Goal: Task Accomplishment & Management: Complete application form

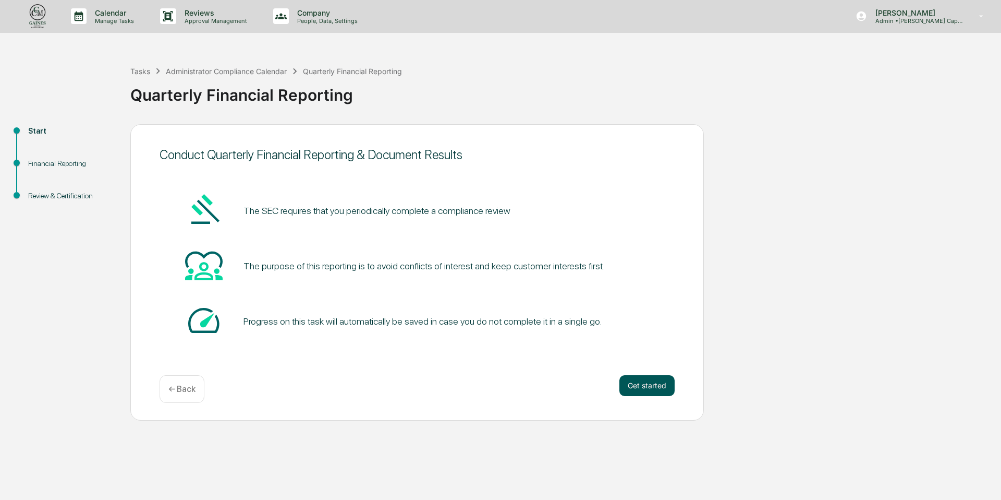
click at [641, 382] on button "Get started" at bounding box center [646, 385] width 55 height 21
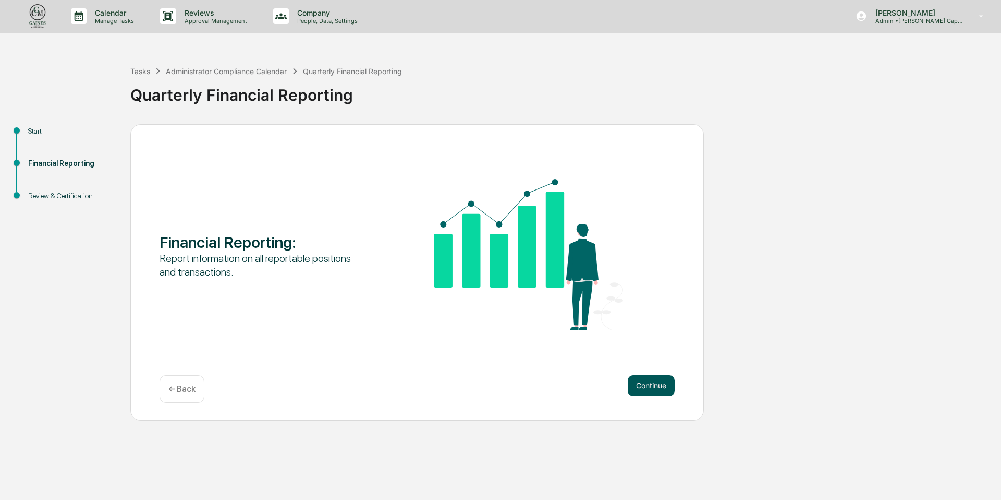
click at [642, 384] on button "Continue" at bounding box center [651, 385] width 47 height 21
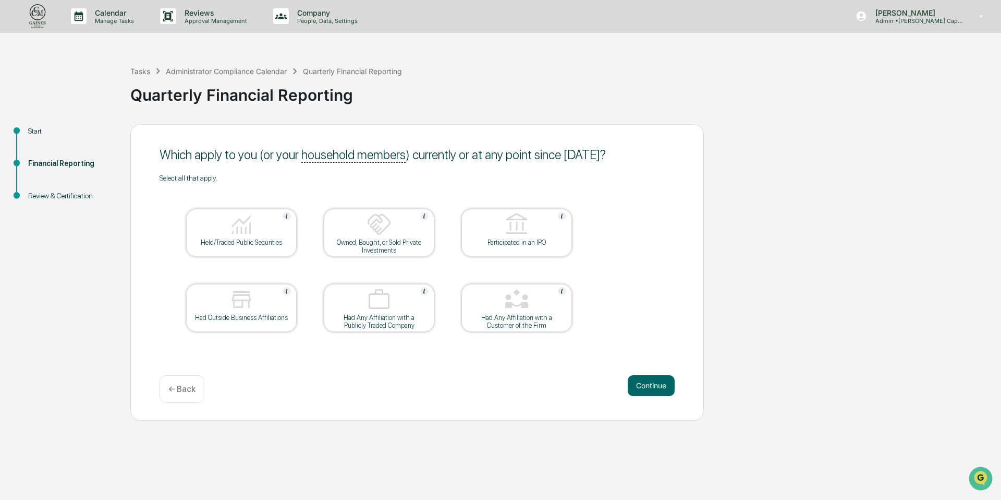
click at [263, 232] on div at bounding box center [241, 225] width 104 height 27
click at [665, 384] on button "Continue" at bounding box center [651, 385] width 47 height 21
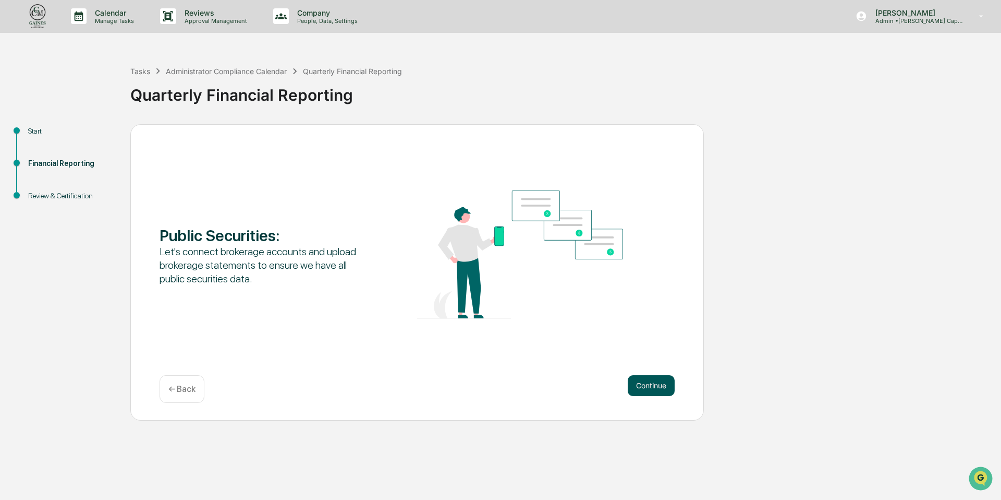
click at [660, 386] on button "Continue" at bounding box center [651, 385] width 47 height 21
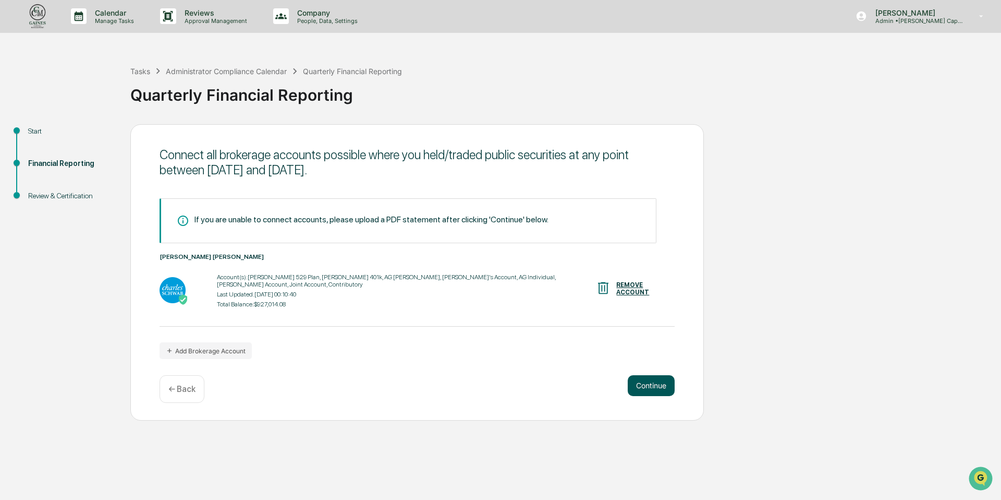
click at [660, 386] on button "Continue" at bounding box center [651, 385] width 47 height 21
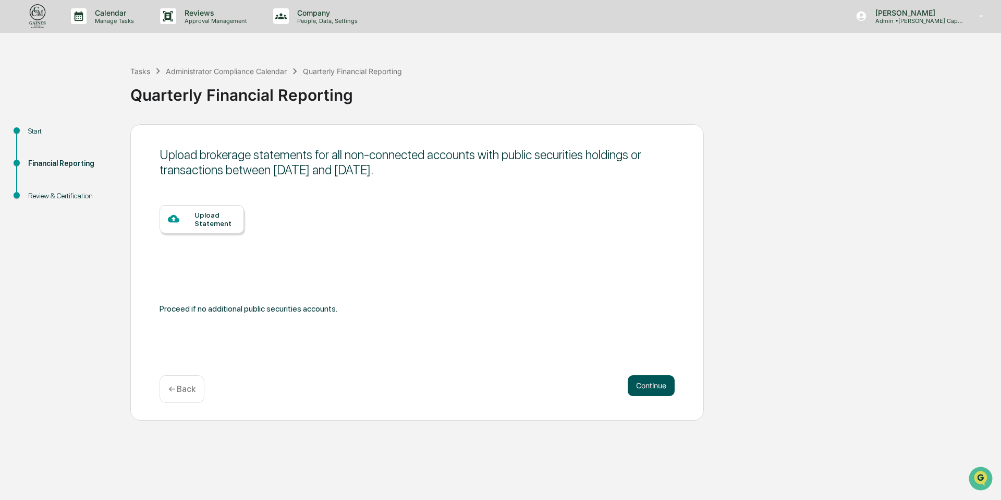
click at [658, 387] on button "Continue" at bounding box center [651, 385] width 47 height 21
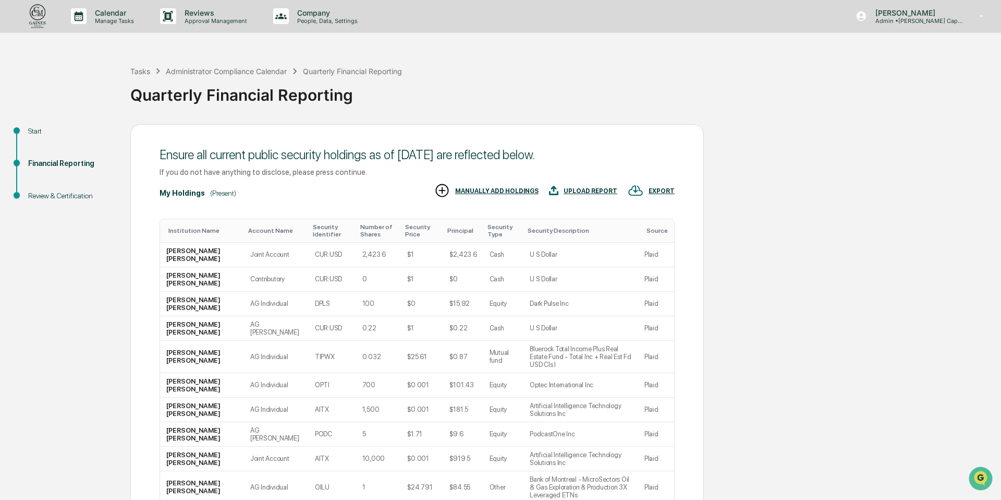
scroll to position [98, 0]
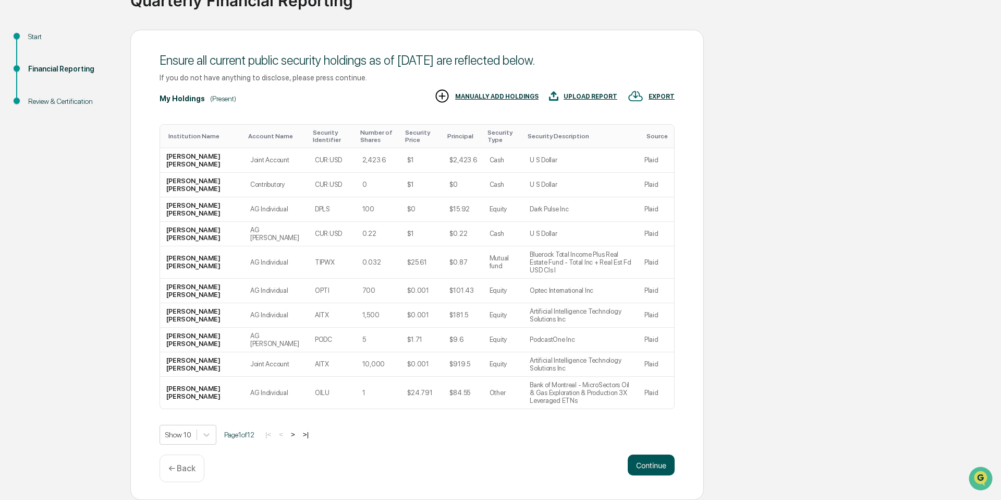
click at [655, 461] on button "Continue" at bounding box center [651, 464] width 47 height 21
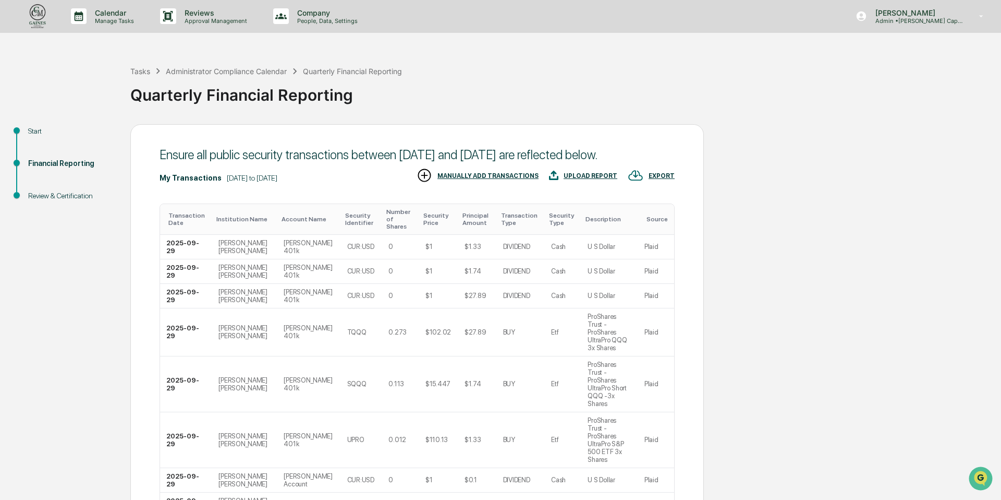
scroll to position [139, 0]
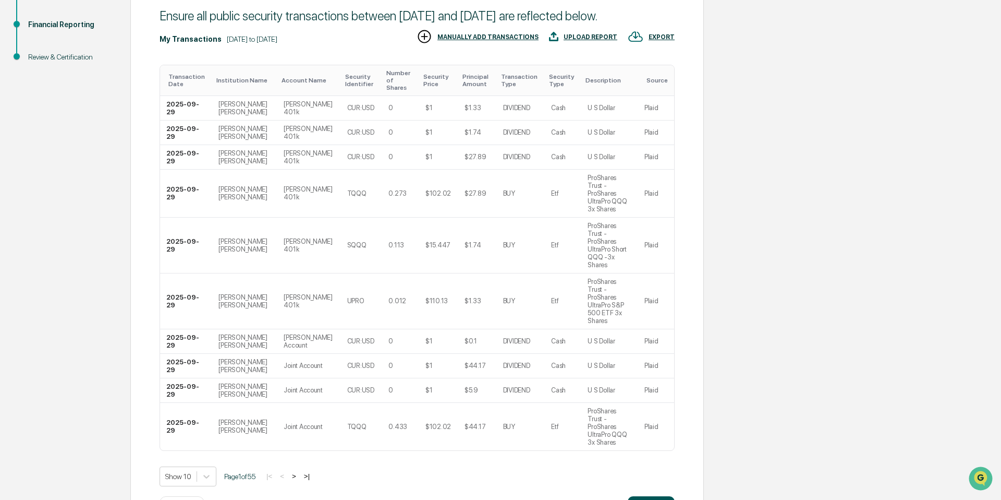
click at [661, 496] on button "Continue" at bounding box center [651, 506] width 47 height 21
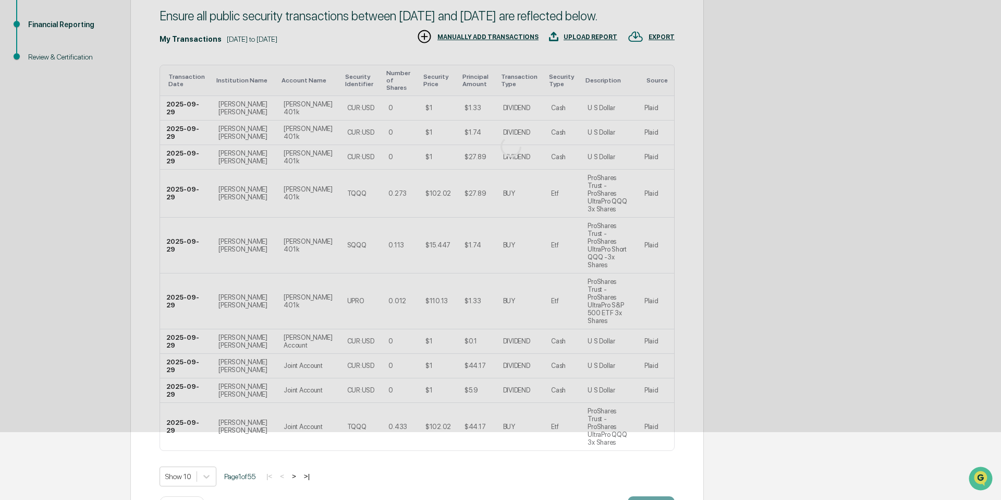
scroll to position [0, 0]
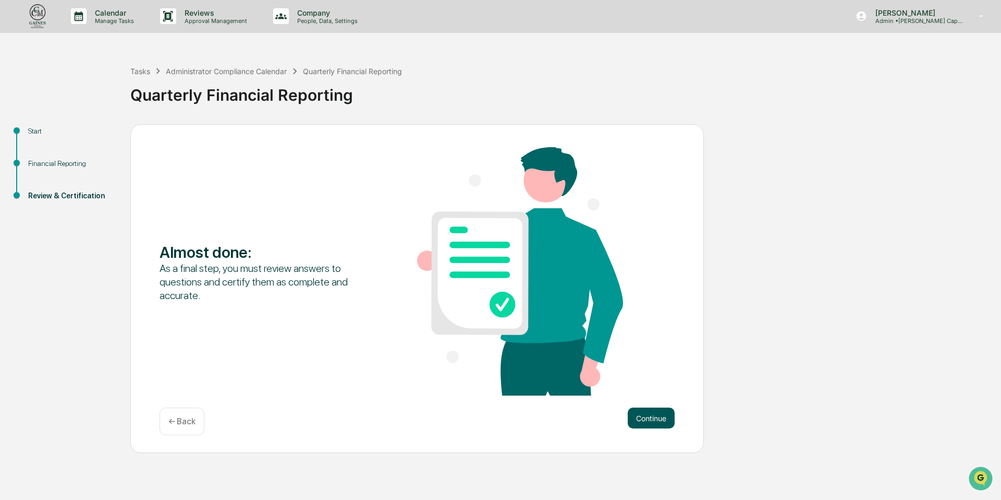
click at [662, 419] on button "Continue" at bounding box center [651, 417] width 47 height 21
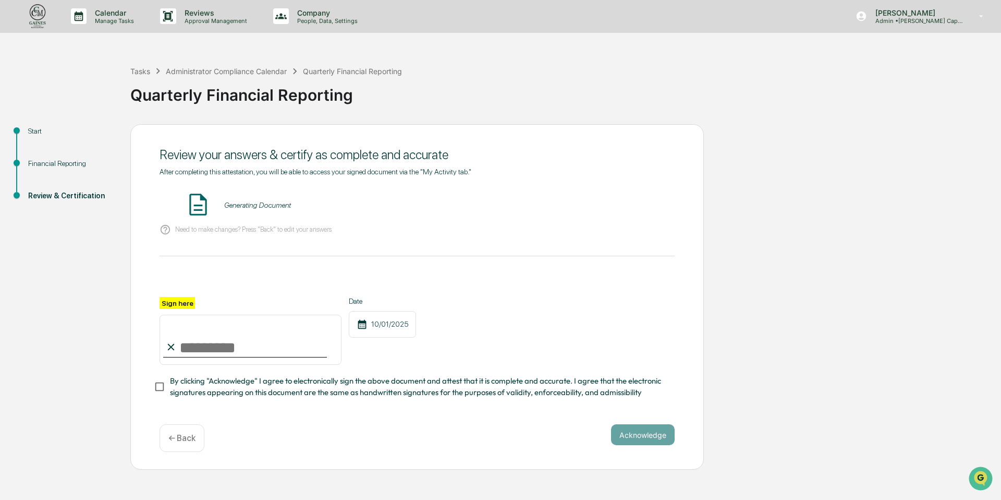
click at [206, 350] on input "Sign here" at bounding box center [251, 339] width 182 height 50
type input "**********"
click at [616, 207] on button "VIEW" at bounding box center [615, 205] width 68 height 18
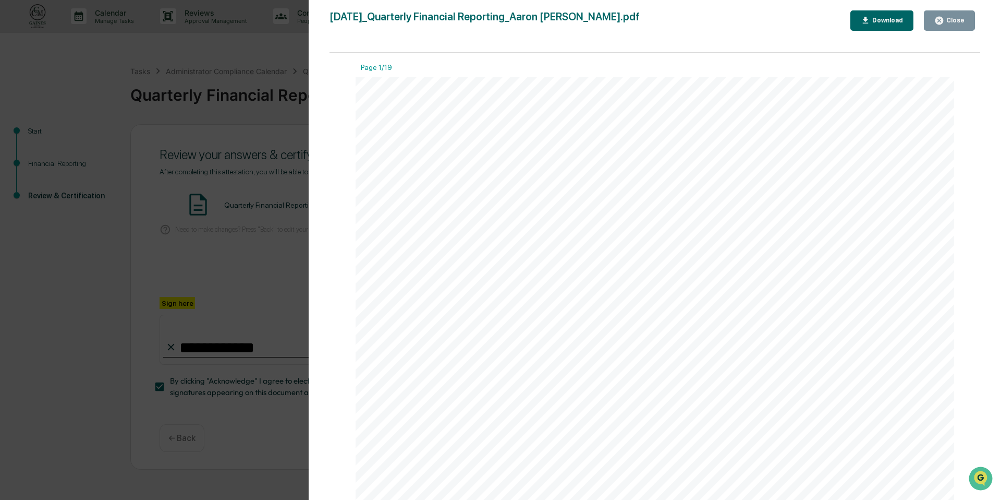
click at [957, 22] on div "Close" at bounding box center [954, 20] width 20 height 7
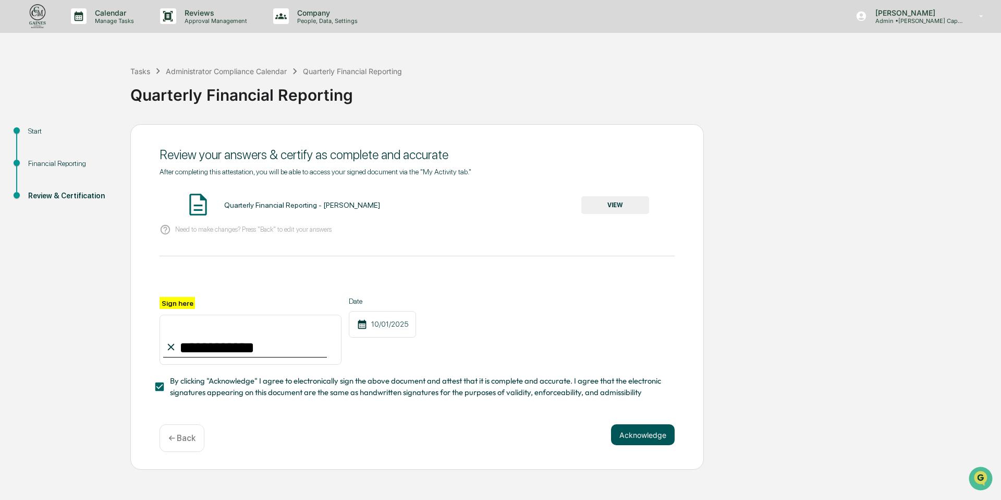
click at [644, 431] on button "Acknowledge" at bounding box center [643, 434] width 64 height 21
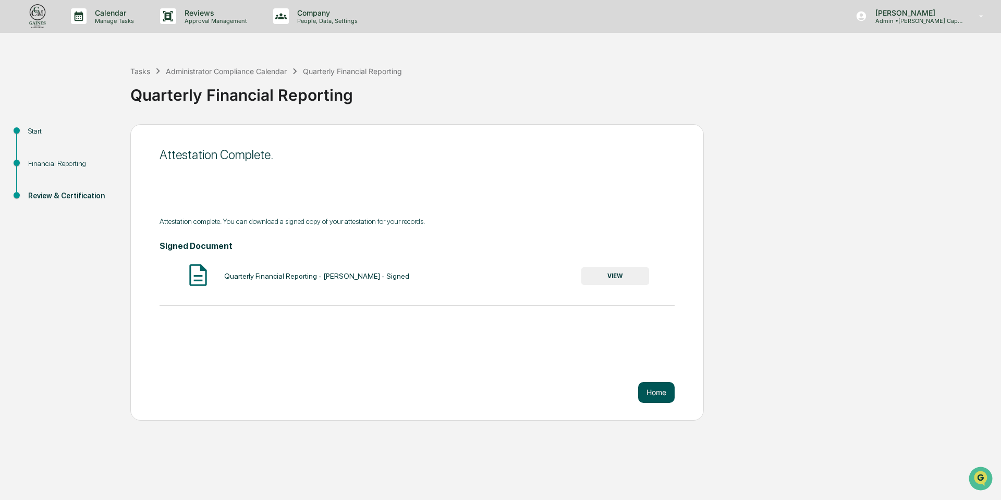
click at [659, 391] on button "Home" at bounding box center [656, 392] width 36 height 21
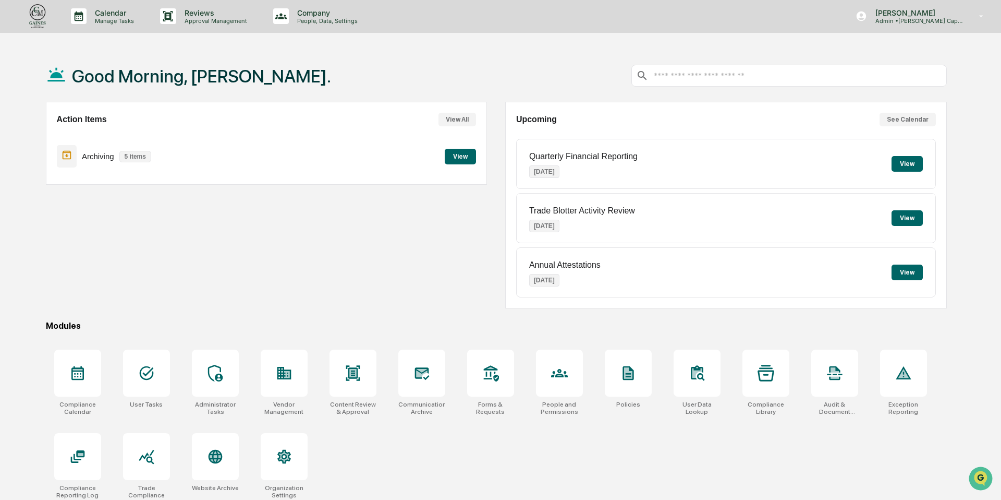
click at [910, 217] on button "View" at bounding box center [907, 218] width 31 height 16
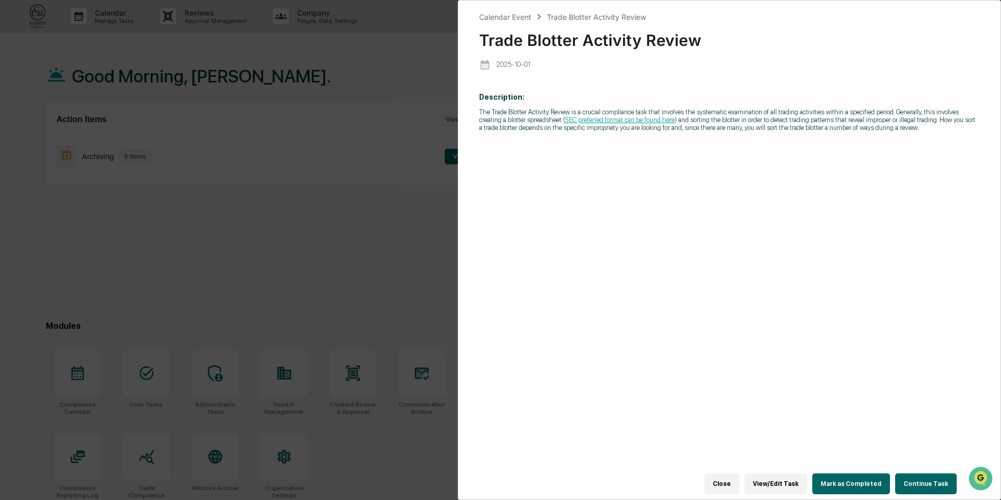
click at [780, 487] on button "View/Edit Task" at bounding box center [776, 483] width 63 height 21
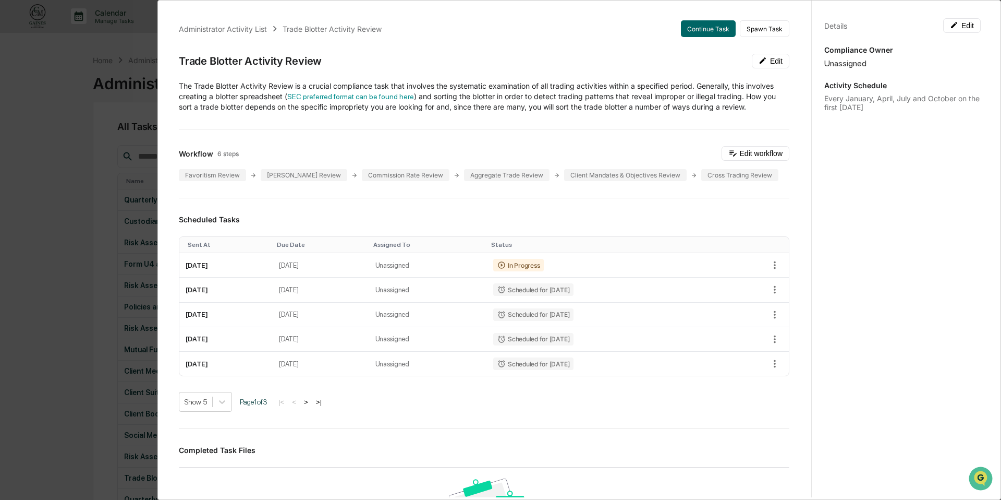
click at [109, 137] on div "Administrator Activity List Trade Blotter Activity Review Continue Task Spawn T…" at bounding box center [500, 250] width 1001 height 500
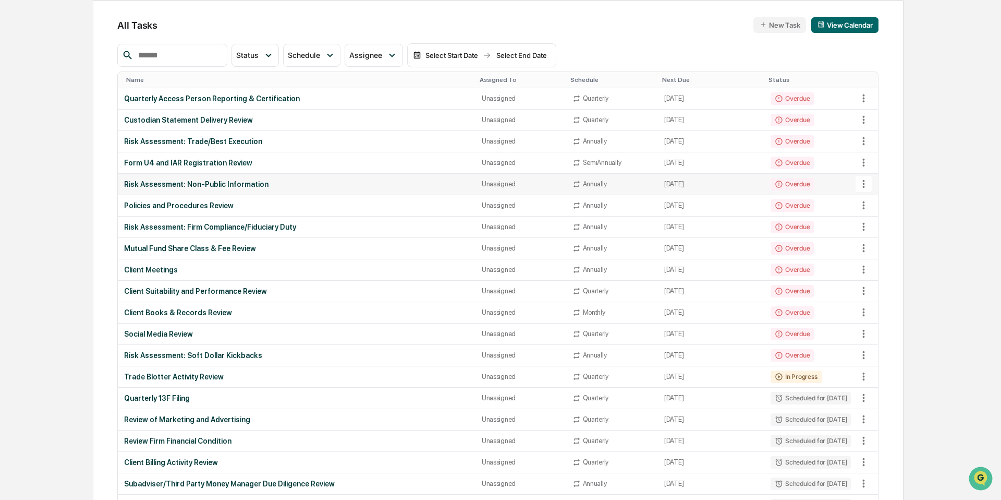
scroll to position [138, 0]
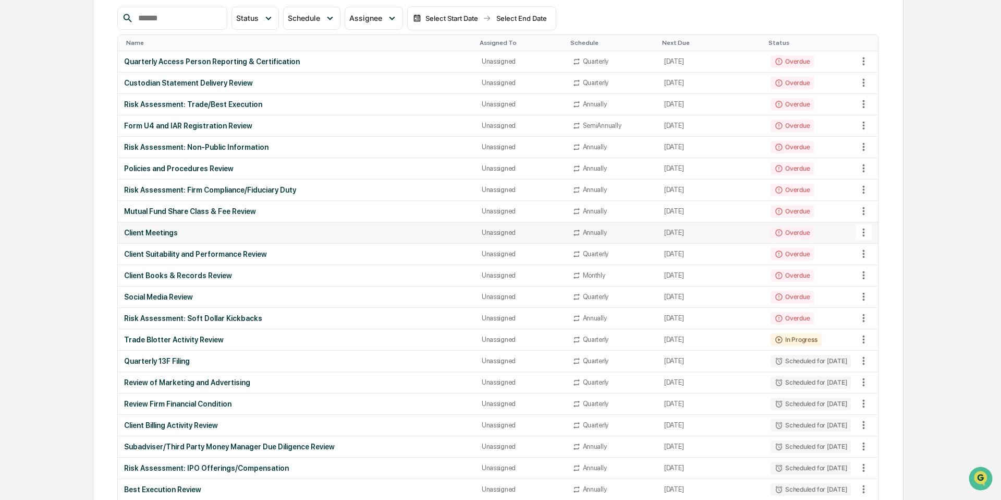
click at [232, 226] on td "Client Meetings" at bounding box center [296, 232] width 357 height 21
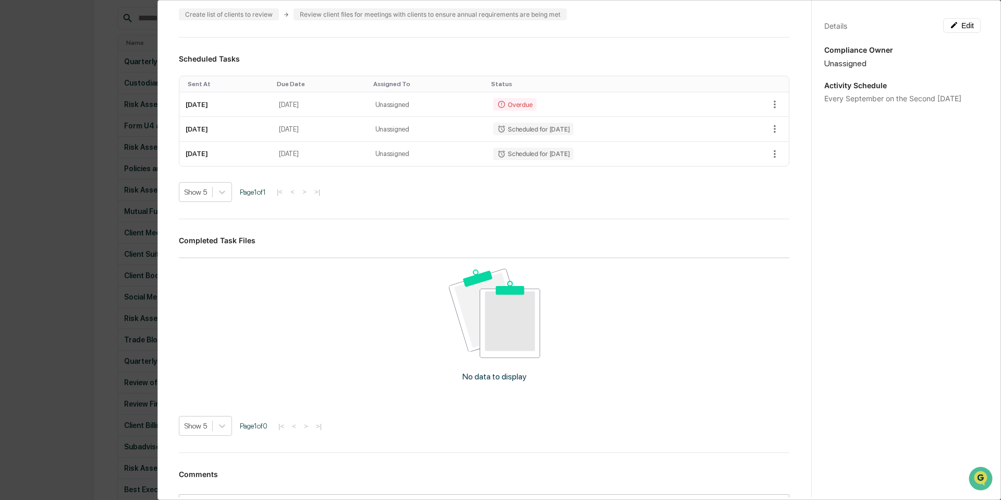
scroll to position [0, 0]
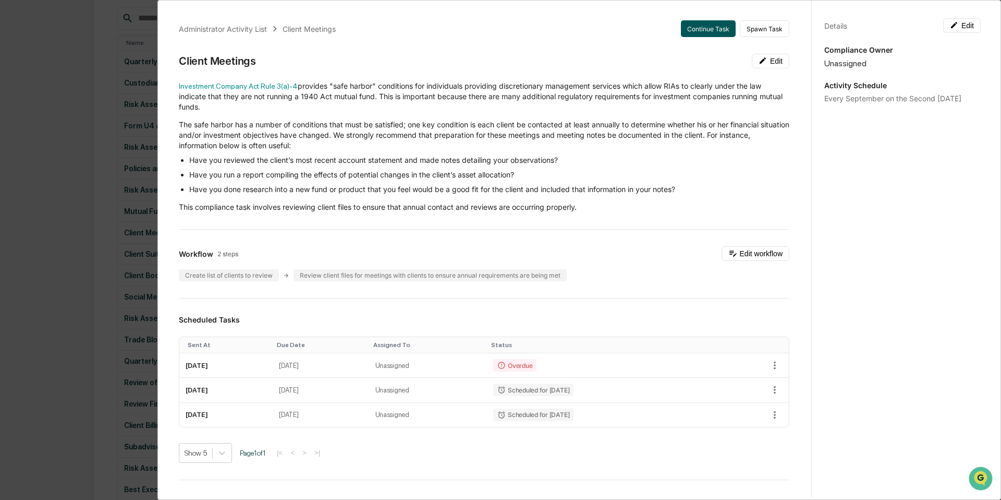
click at [702, 28] on button "Continue Task" at bounding box center [708, 28] width 55 height 17
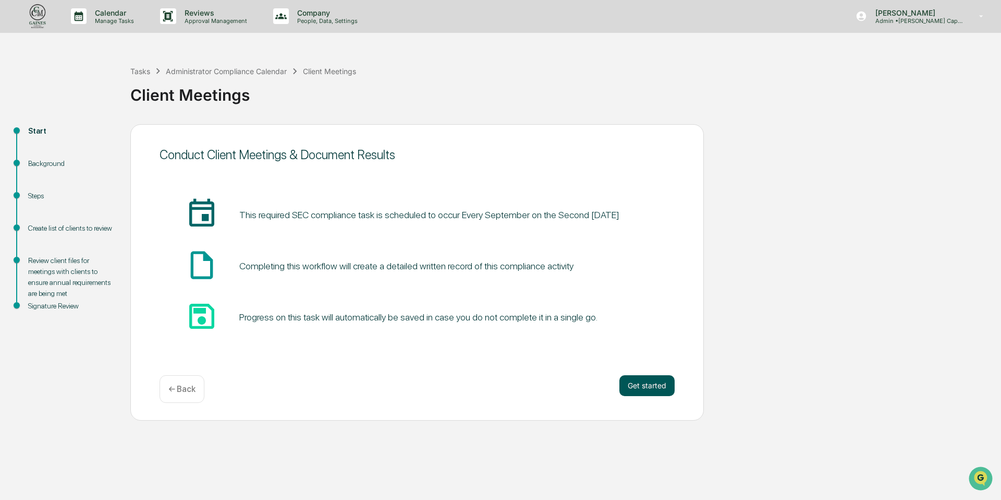
click at [638, 385] on button "Get started" at bounding box center [646, 385] width 55 height 21
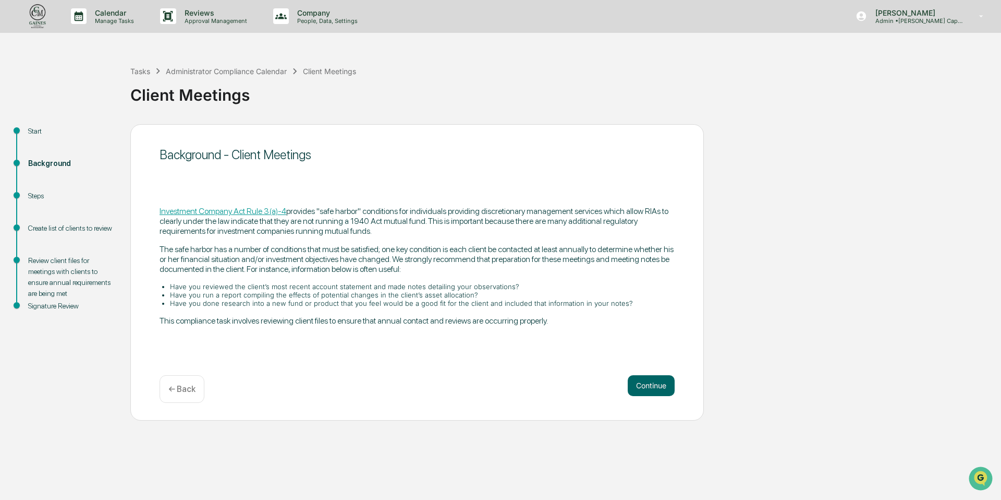
click at [638, 385] on button "Continue" at bounding box center [651, 385] width 47 height 21
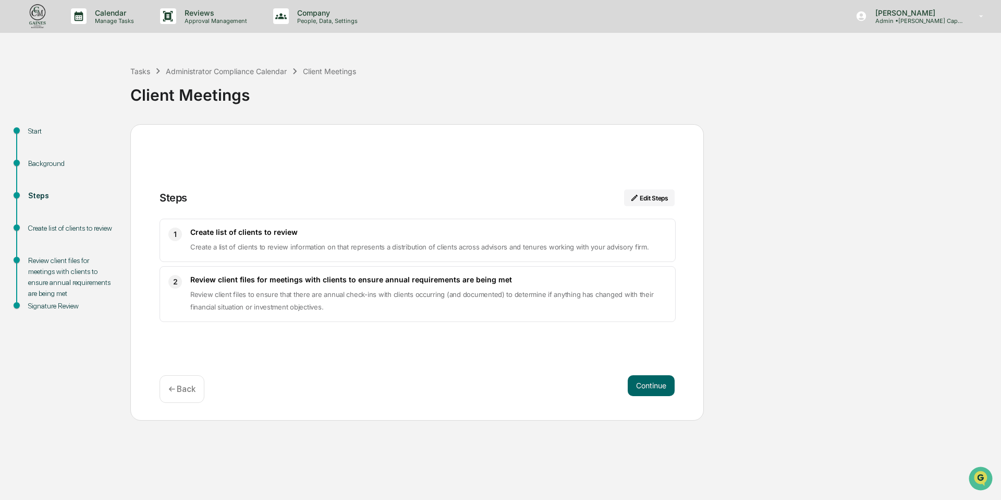
click at [638, 385] on button "Continue" at bounding box center [651, 385] width 47 height 21
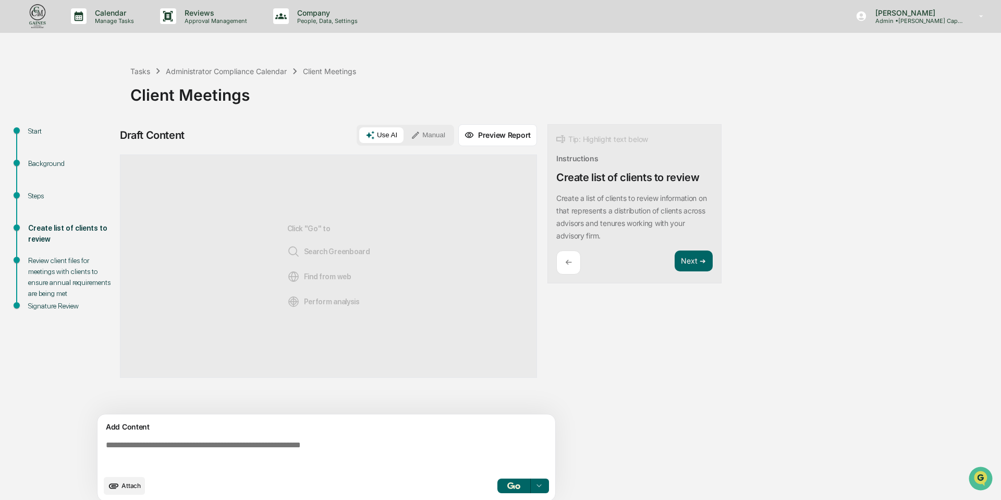
scroll to position [8, 0]
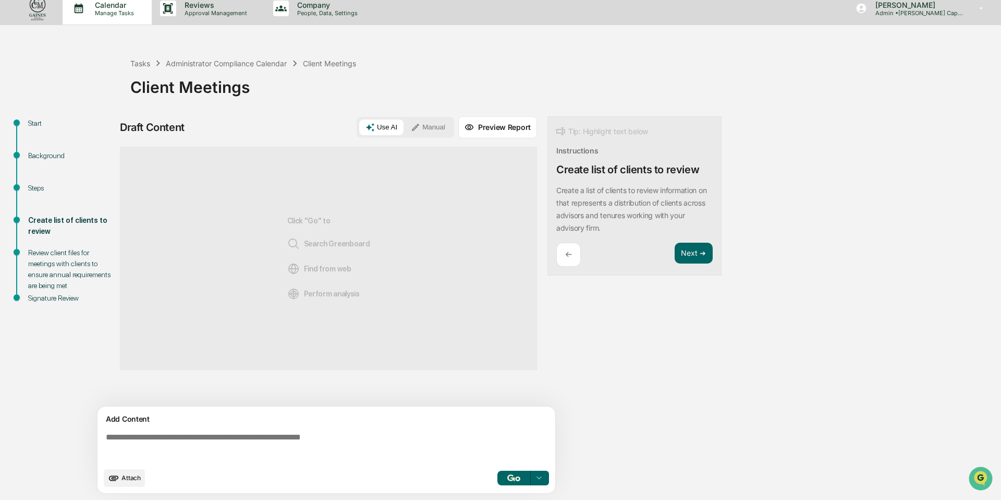
click at [103, 14] on p "Manage Tasks" at bounding box center [113, 12] width 53 height 7
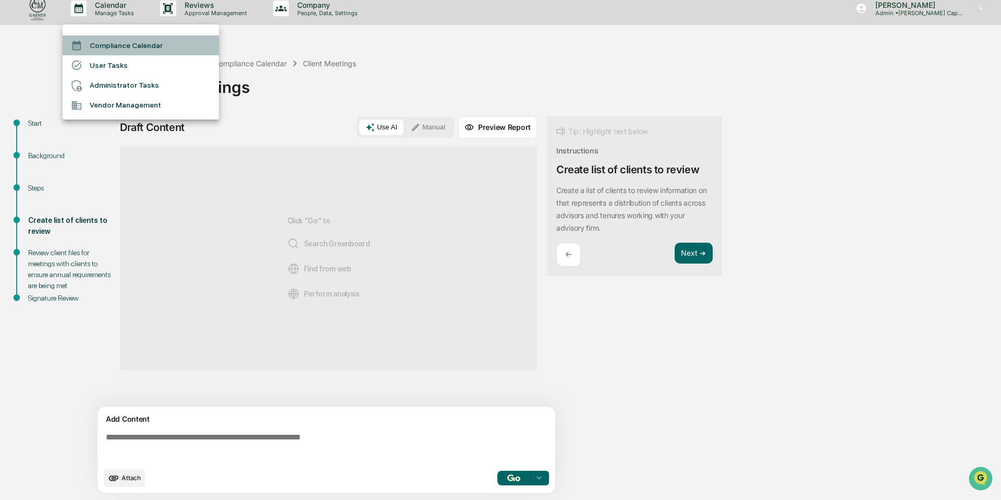
click at [110, 51] on li "Compliance Calendar" at bounding box center [141, 45] width 156 height 20
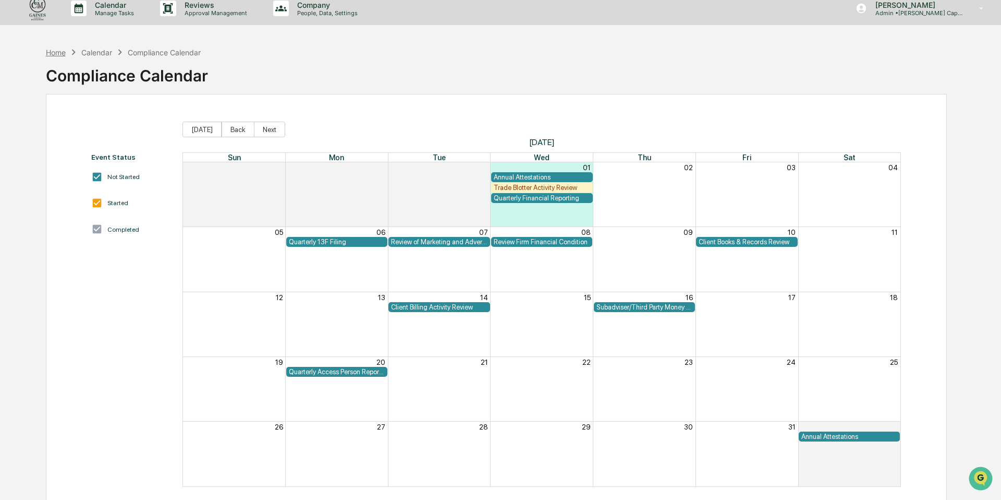
click at [54, 53] on div "Home" at bounding box center [56, 52] width 20 height 9
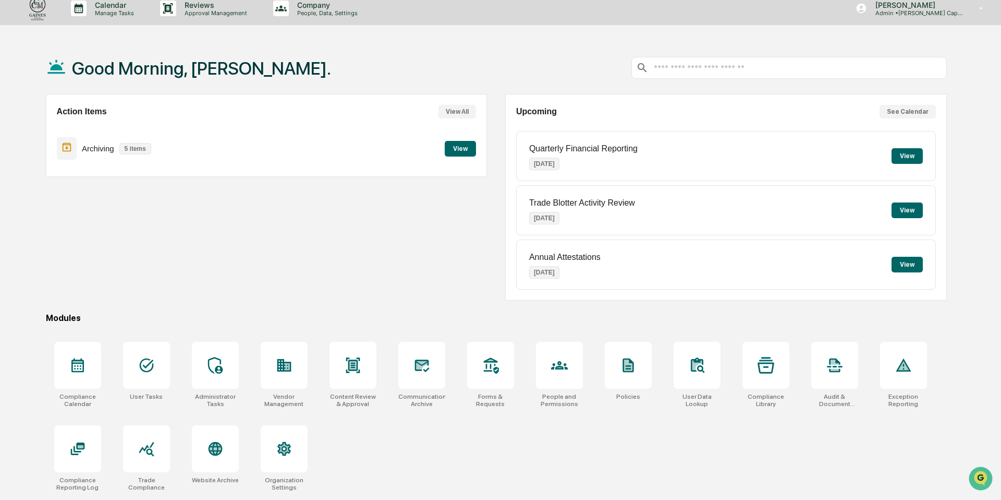
click at [904, 157] on button "View" at bounding box center [907, 156] width 31 height 16
click at [908, 266] on button "View" at bounding box center [907, 265] width 31 height 16
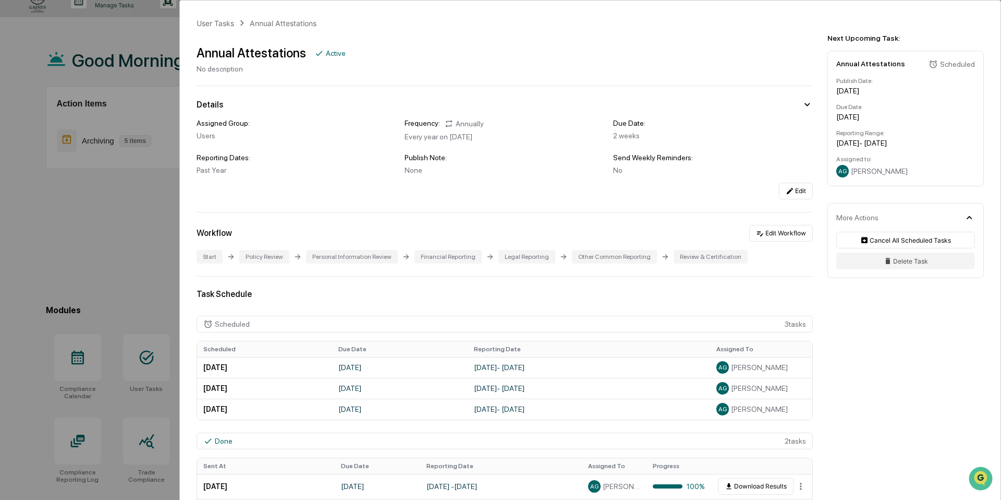
click at [145, 34] on div "User Tasks Annual Attestations Annual Attestations Active No description Detail…" at bounding box center [500, 250] width 1001 height 500
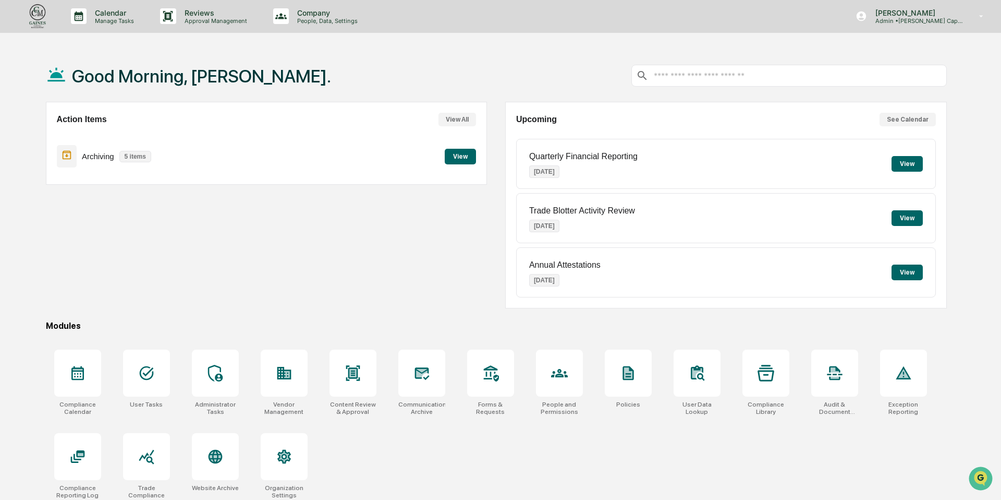
click at [901, 222] on button "View" at bounding box center [907, 218] width 31 height 16
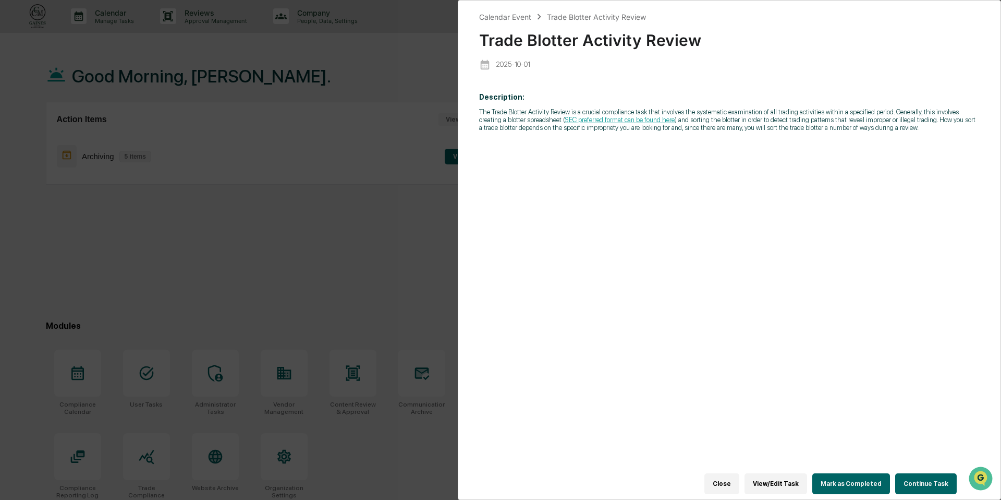
click at [915, 484] on button "Continue Task" at bounding box center [926, 483] width 62 height 21
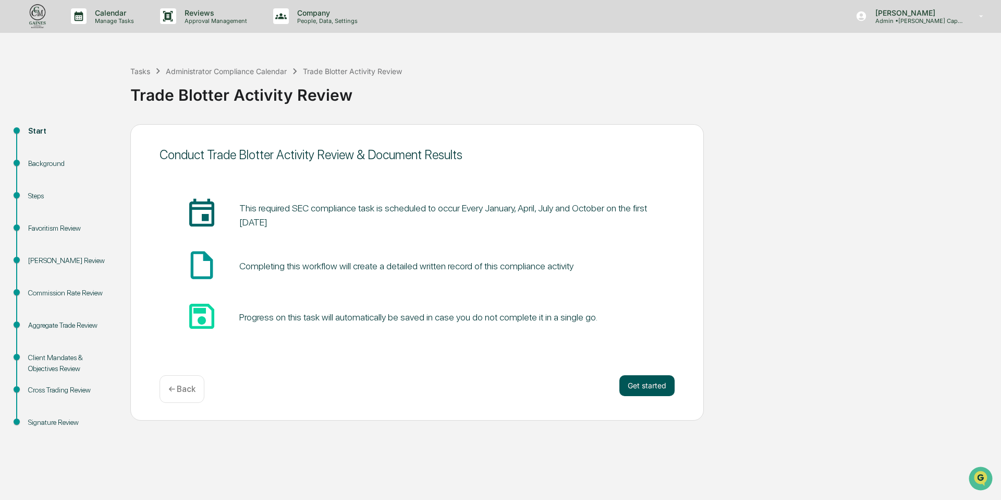
click at [639, 384] on button "Get started" at bounding box center [646, 385] width 55 height 21
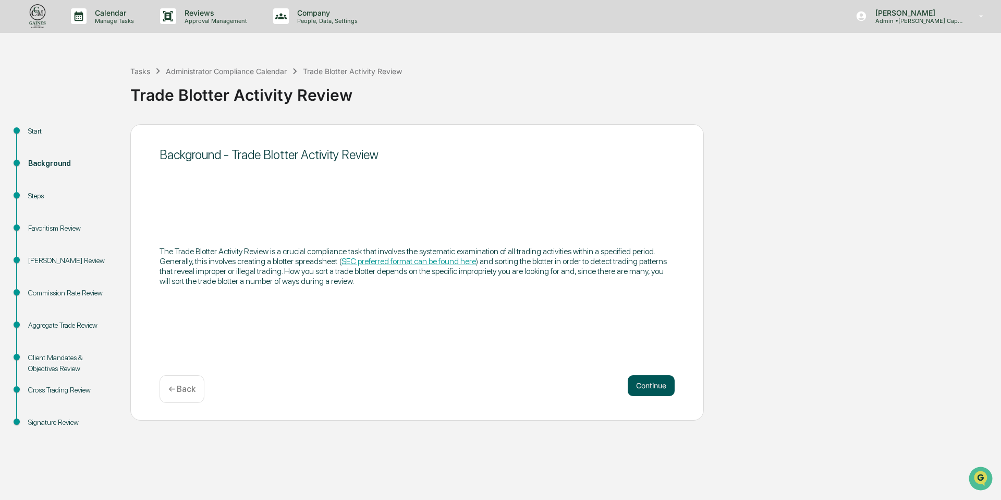
click at [639, 386] on button "Continue" at bounding box center [651, 385] width 47 height 21
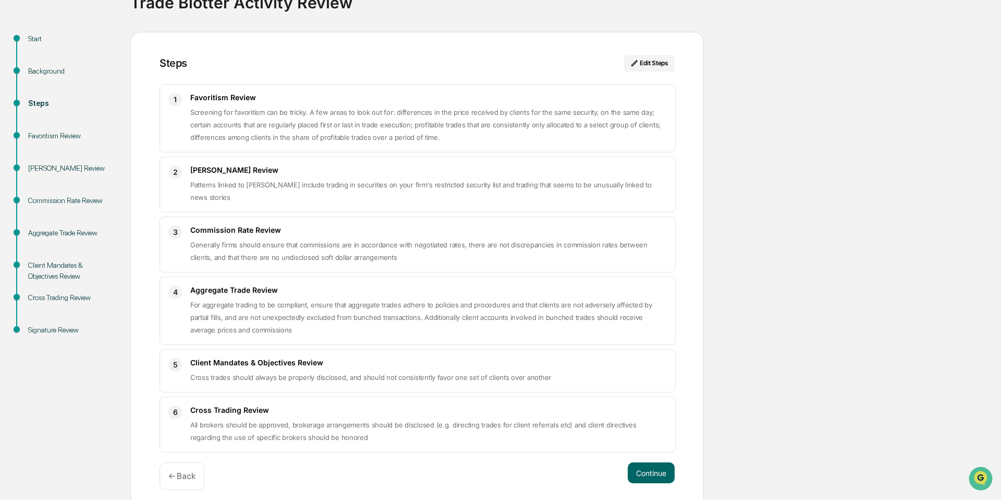
scroll to position [100, 0]
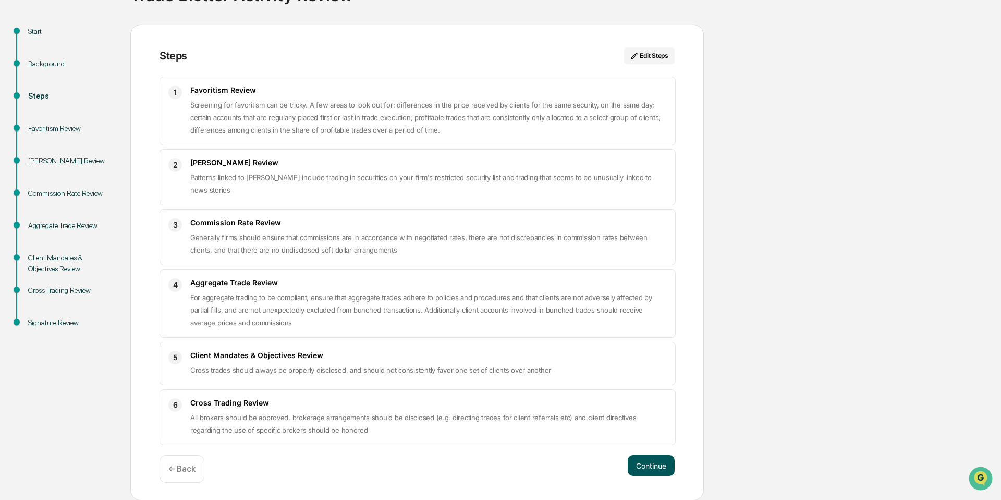
click at [647, 467] on button "Continue" at bounding box center [651, 465] width 47 height 21
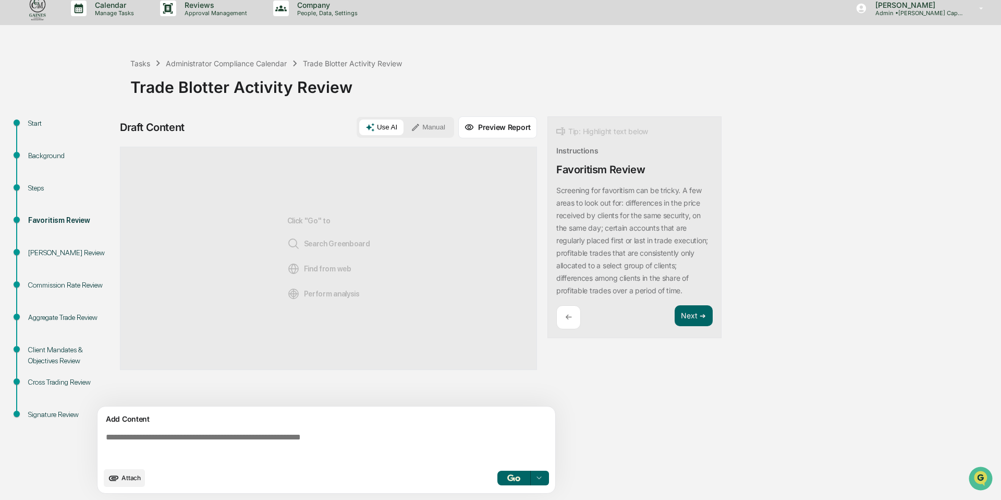
scroll to position [8, 0]
click at [690, 326] on button "Next ➔" at bounding box center [694, 315] width 38 height 21
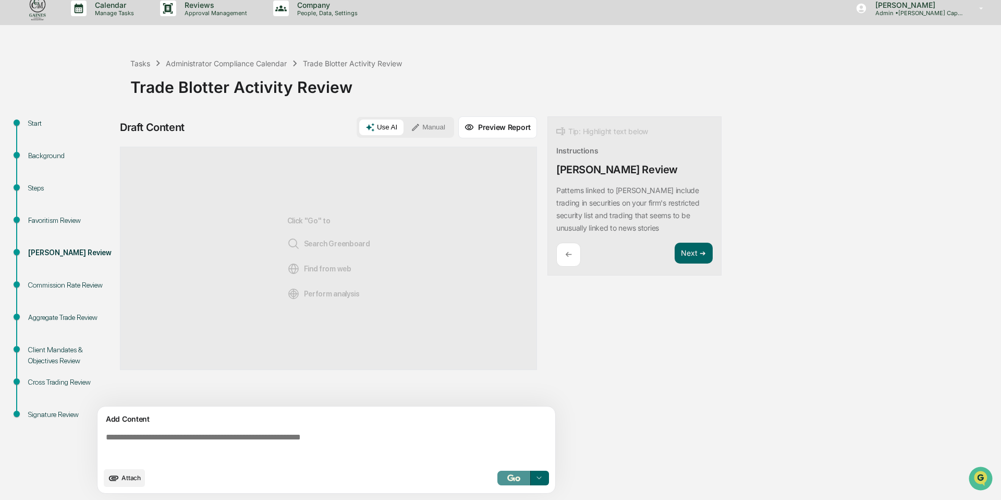
click at [519, 477] on img "button" at bounding box center [513, 477] width 13 height 7
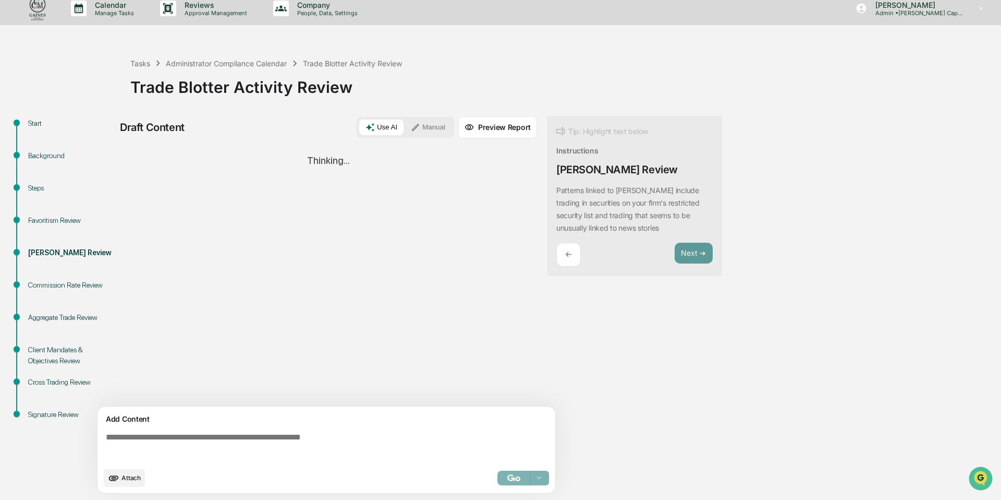
click at [519, 477] on div "Select..." at bounding box center [523, 477] width 52 height 15
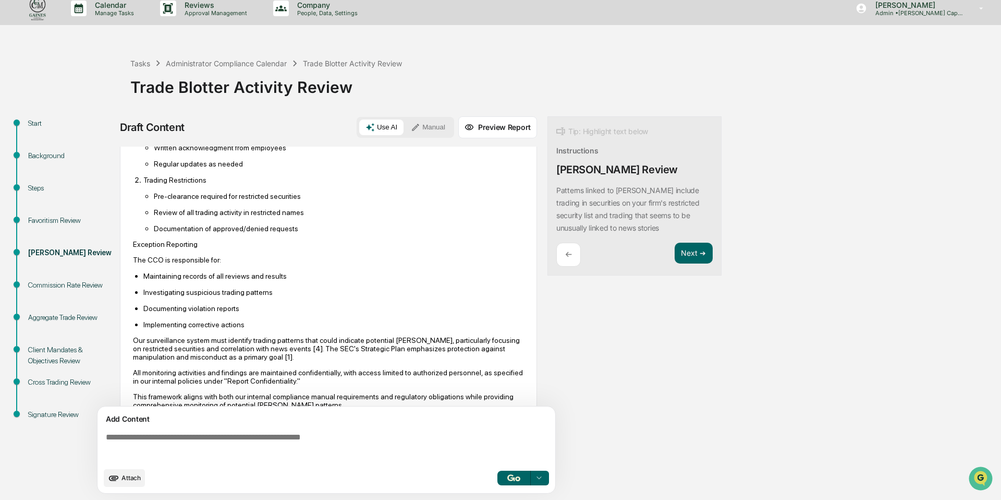
scroll to position [649, 0]
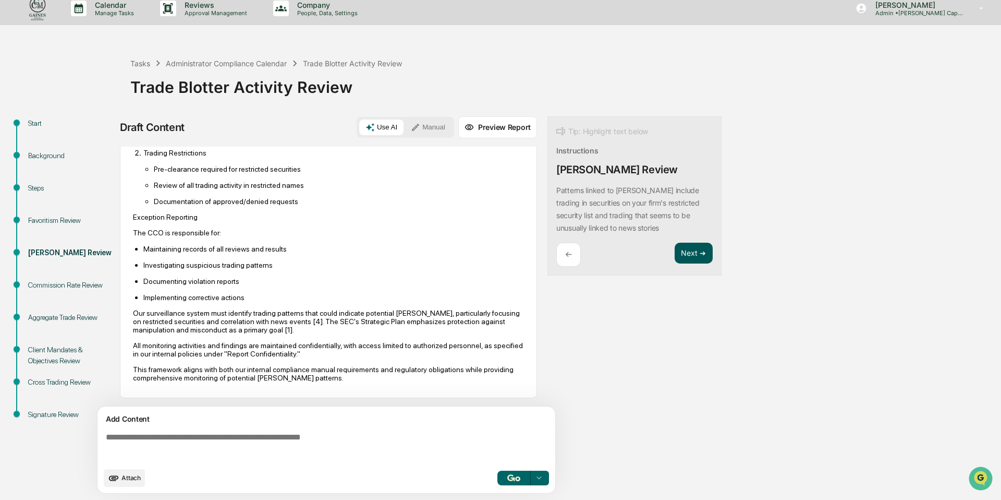
click at [704, 258] on button "Next ➔" at bounding box center [694, 252] width 38 height 21
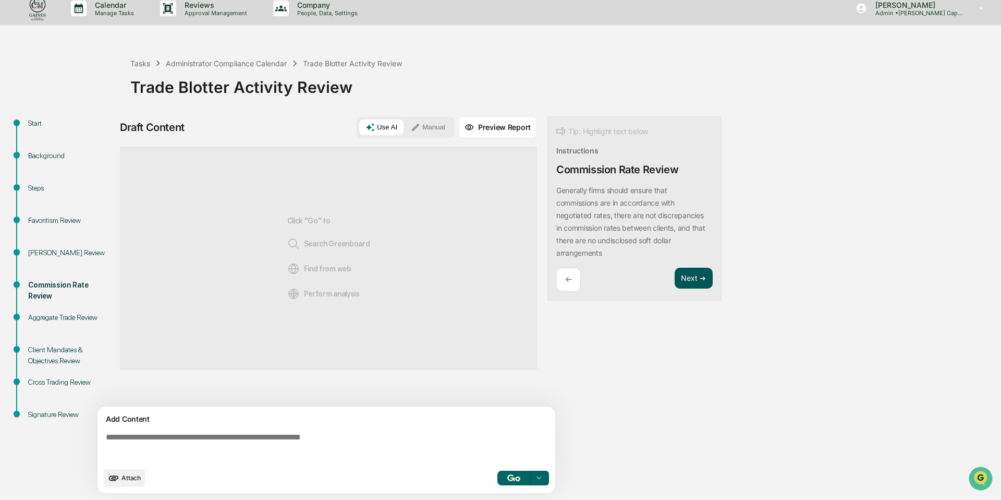
click at [697, 282] on button "Next ➔" at bounding box center [694, 277] width 38 height 21
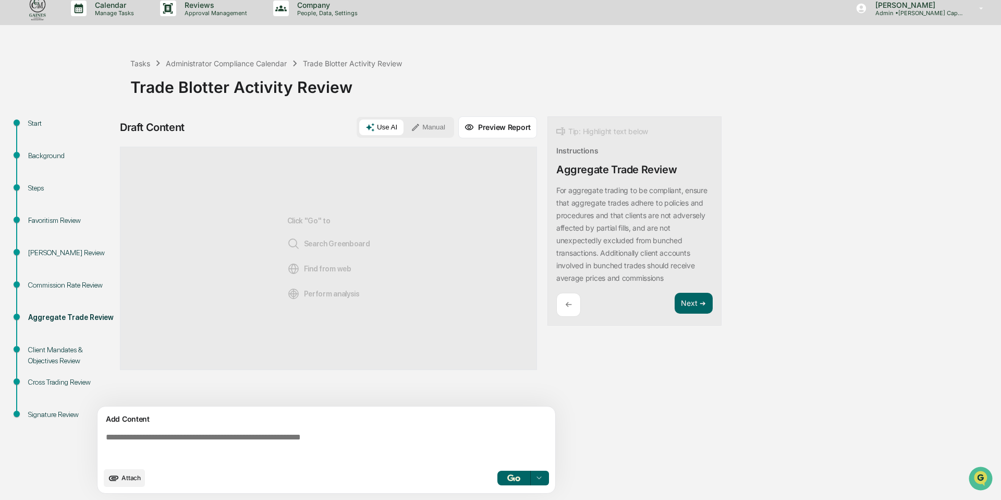
click at [98, 286] on div "Commission Rate Review" at bounding box center [71, 284] width 86 height 11
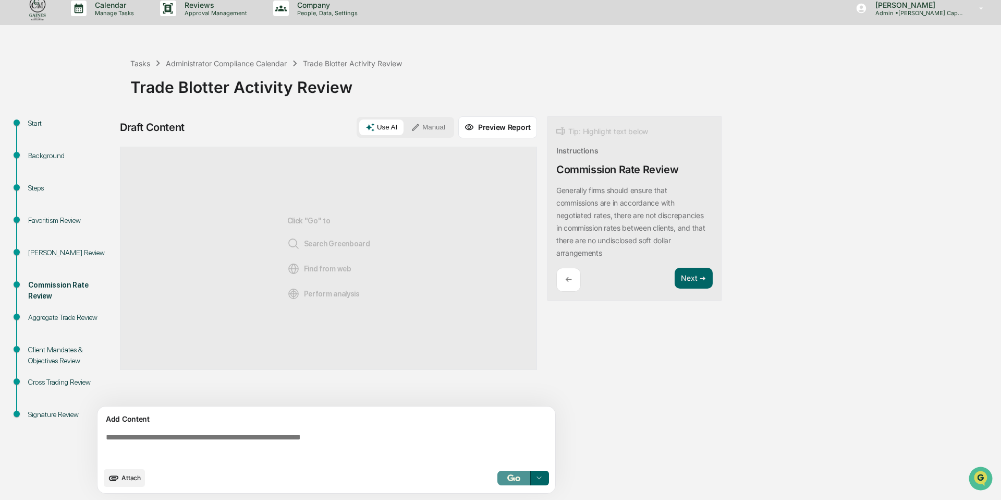
click at [511, 483] on button "button" at bounding box center [513, 477] width 33 height 15
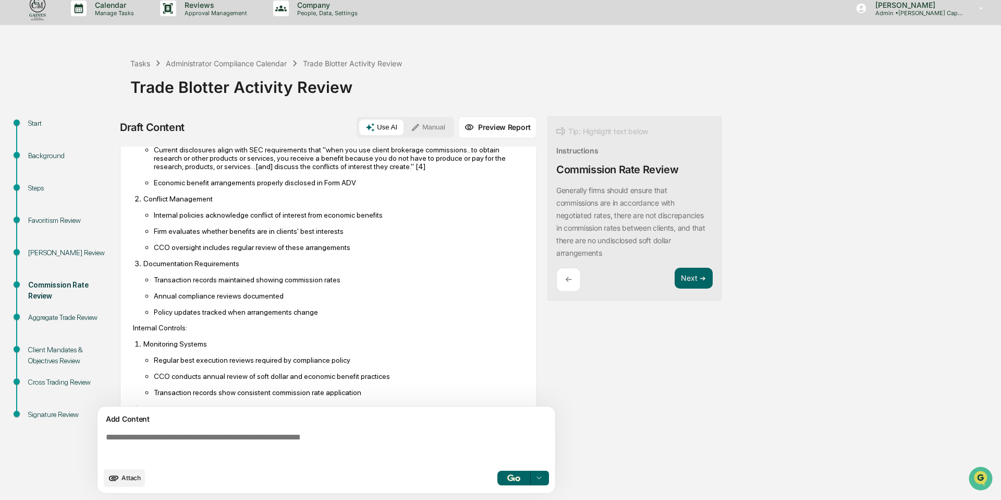
scroll to position [452, 0]
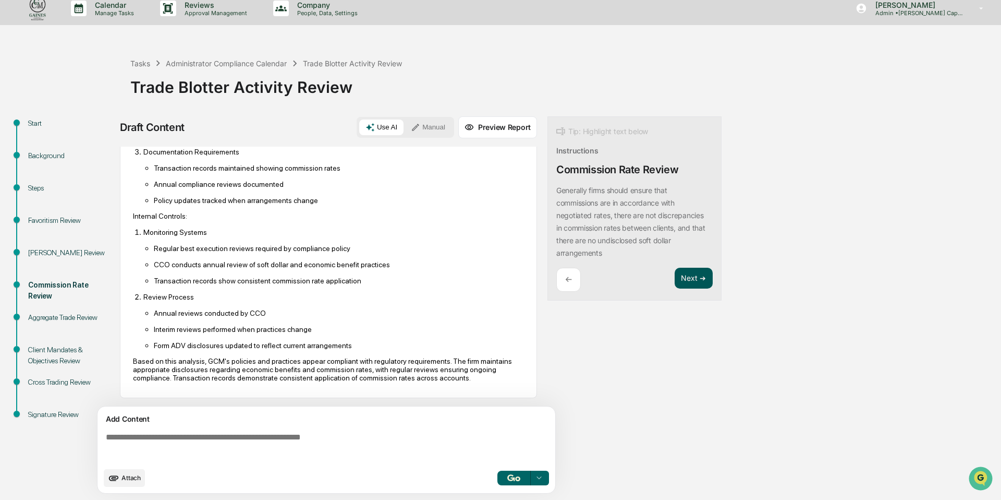
click at [689, 279] on button "Next ➔" at bounding box center [694, 277] width 38 height 21
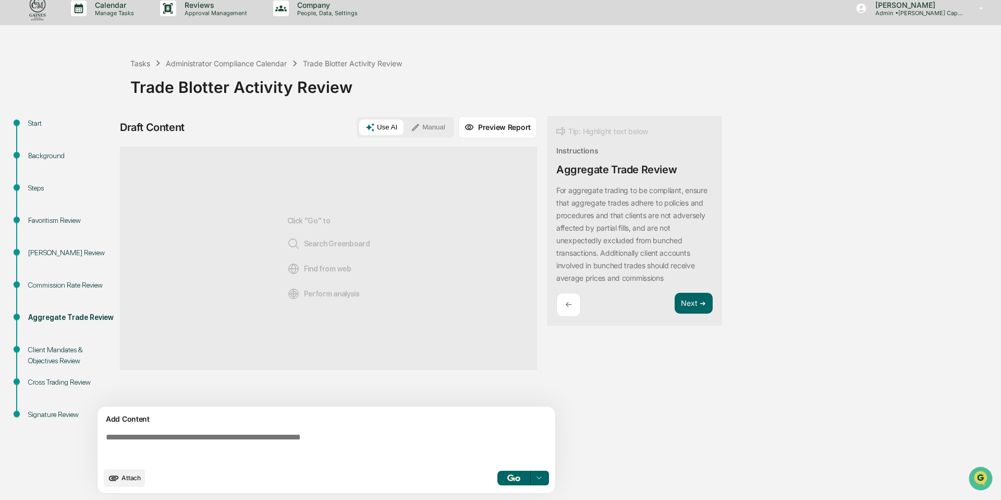
click at [515, 480] on img "button" at bounding box center [513, 477] width 13 height 7
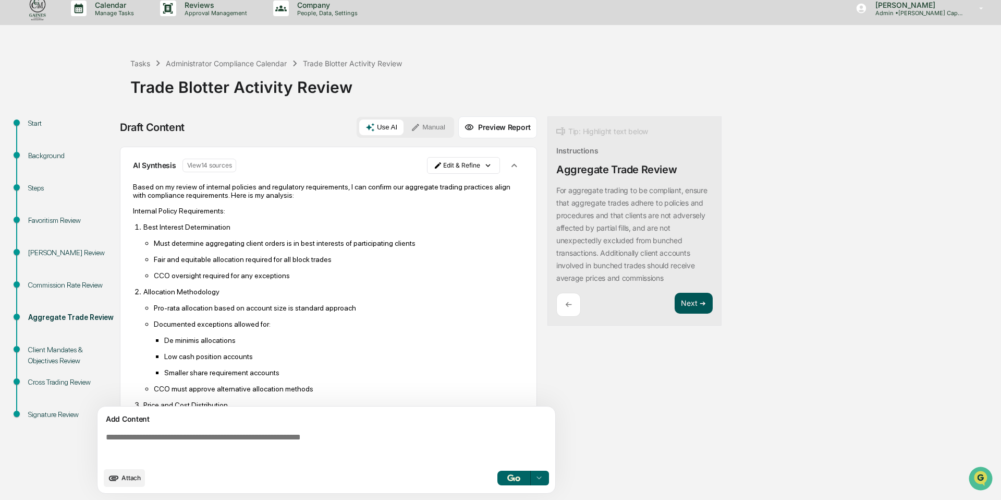
click at [690, 304] on button "Next ➔" at bounding box center [694, 303] width 38 height 21
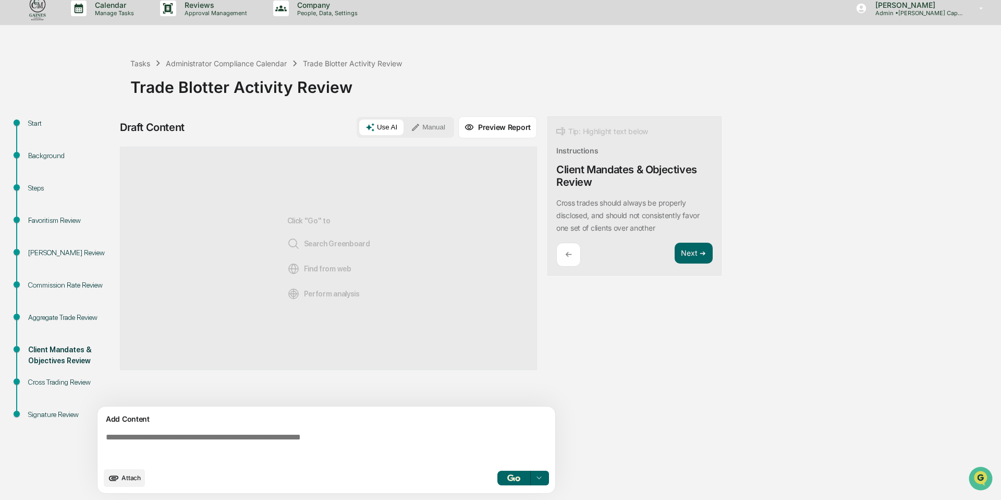
click at [513, 477] on img "button" at bounding box center [513, 477] width 13 height 7
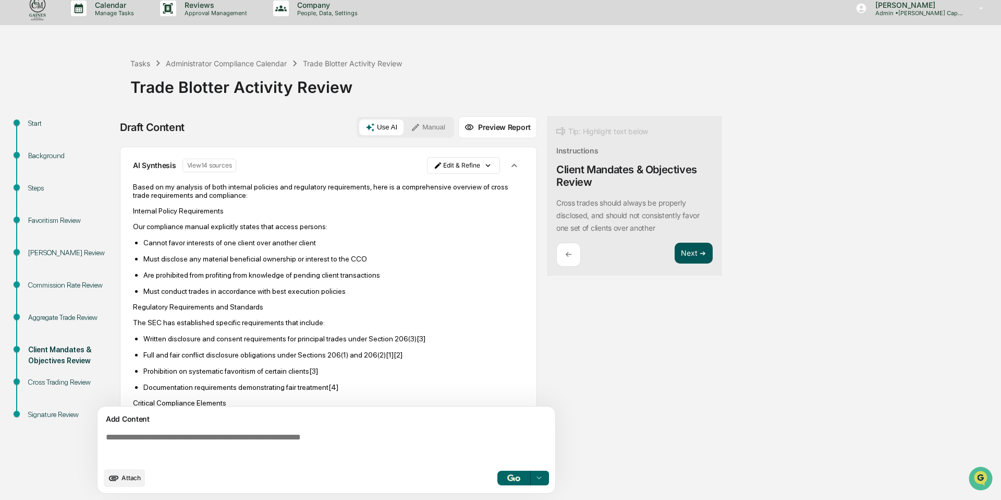
click at [691, 253] on button "Next ➔" at bounding box center [694, 252] width 38 height 21
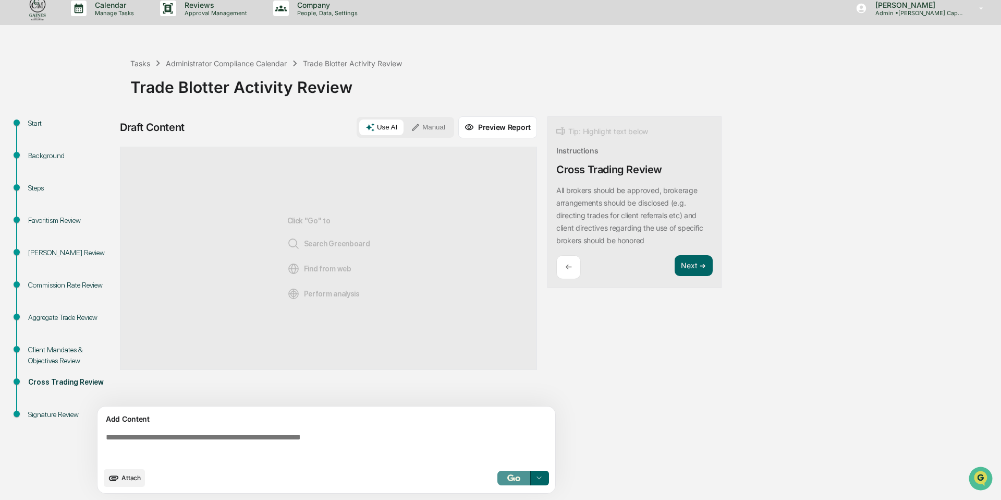
click at [515, 480] on img "button" at bounding box center [513, 477] width 13 height 7
